Goal: Find specific page/section: Find specific page/section

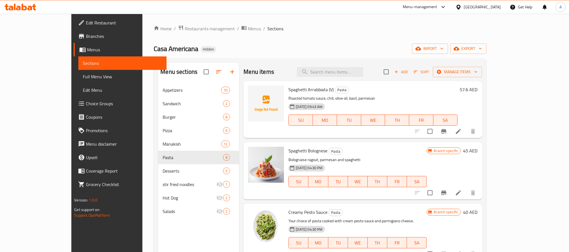
click at [185, 28] on span "Restaurants management" at bounding box center [210, 28] width 50 height 7
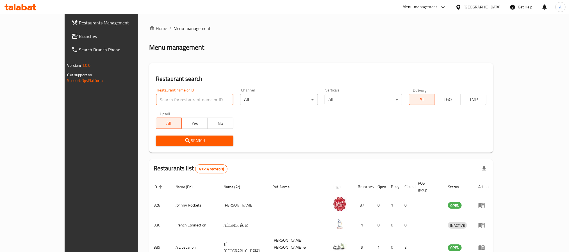
click at [161, 100] on input "search" at bounding box center [195, 99] width 78 height 11
paste input "O7 Specialty Coffee"
type input "O7 Specialty Coffee"
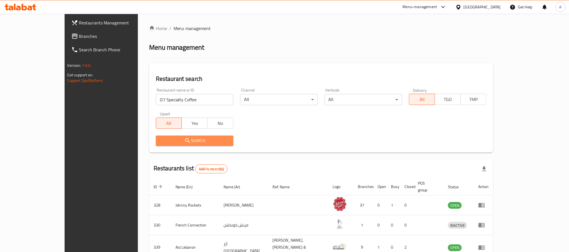
click at [160, 139] on span "Search" at bounding box center [194, 140] width 69 height 7
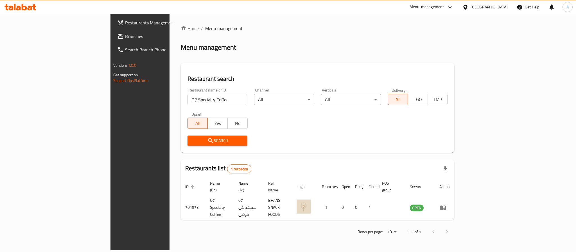
click at [449, 4] on icon at bounding box center [449, 7] width 7 height 7
click at [396, 74] on div "Restaurant-Management" at bounding box center [397, 75] width 44 height 6
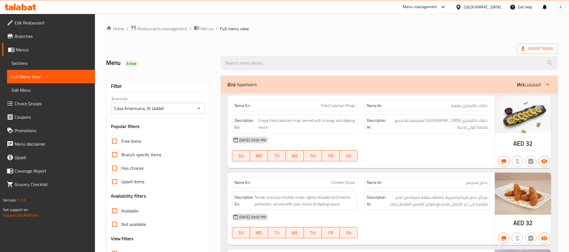
scroll to position [5115, 0]
